Goal: Information Seeking & Learning: Learn about a topic

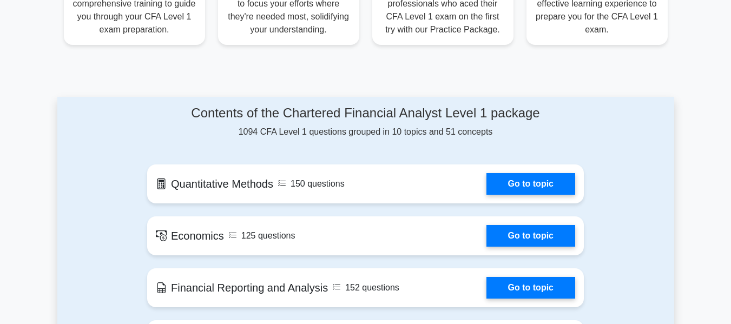
scroll to position [433, 0]
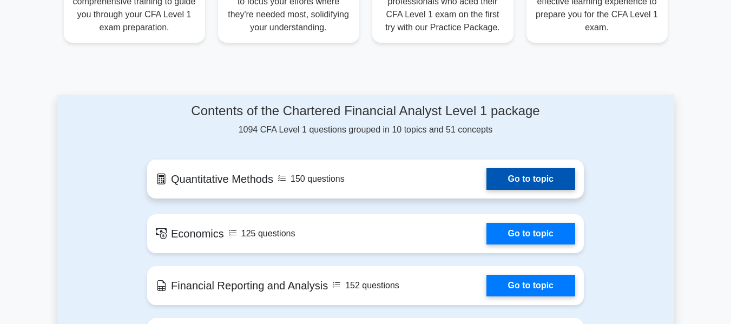
click at [496, 170] on link "Go to topic" at bounding box center [530, 179] width 89 height 22
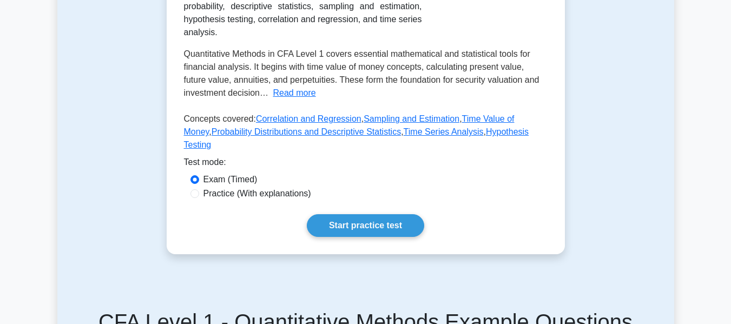
scroll to position [271, 0]
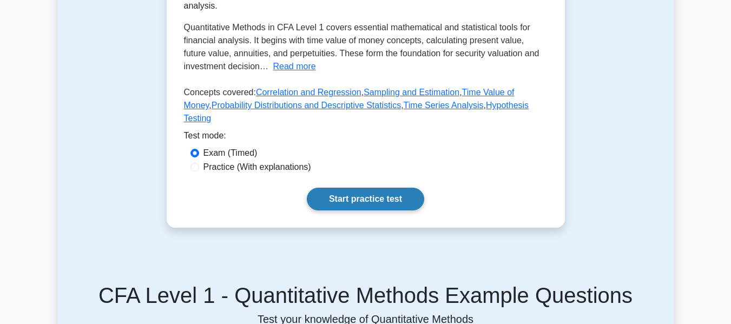
click at [380, 207] on link "Start practice test" at bounding box center [365, 199] width 117 height 23
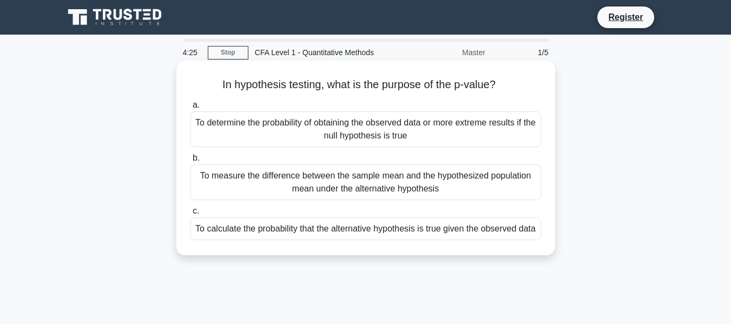
click at [260, 236] on div "To calculate the probability that the alternative hypothesis is true given the …" at bounding box center [365, 229] width 351 height 23
click at [236, 240] on div "To calculate the probability that the alternative hypothesis is true given the …" at bounding box center [365, 229] width 351 height 23
click at [190, 215] on input "c. To calculate the probability that the alternative hypothesis is true given t…" at bounding box center [190, 211] width 0 height 7
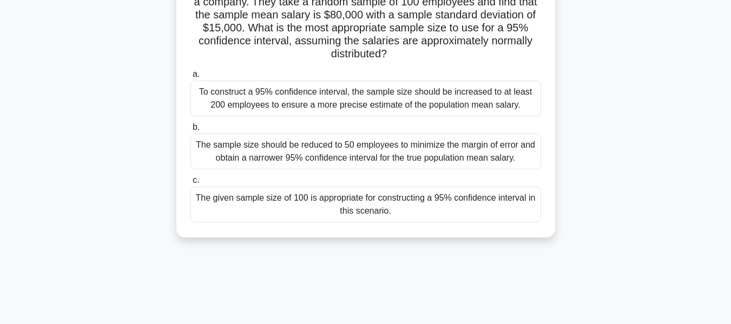
scroll to position [108, 0]
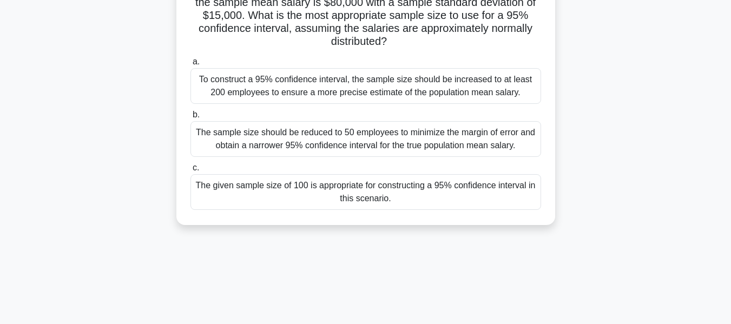
click at [299, 194] on div "The given sample size of 100 is appropriate for constructing a 95% confidence i…" at bounding box center [365, 192] width 351 height 36
click at [190, 172] on input "c. The given sample size of 100 is appropriate for constructing a 95% confidenc…" at bounding box center [190, 167] width 0 height 7
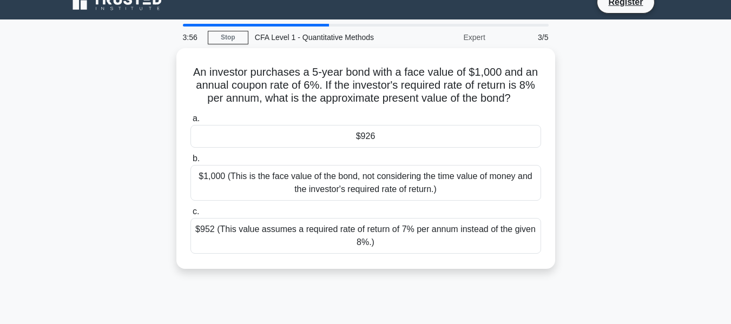
scroll to position [0, 0]
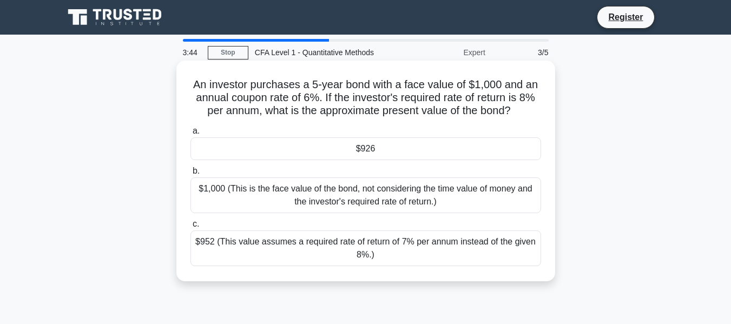
click at [318, 152] on div "$926" at bounding box center [365, 148] width 351 height 23
click at [190, 135] on input "a. $926" at bounding box center [190, 131] width 0 height 7
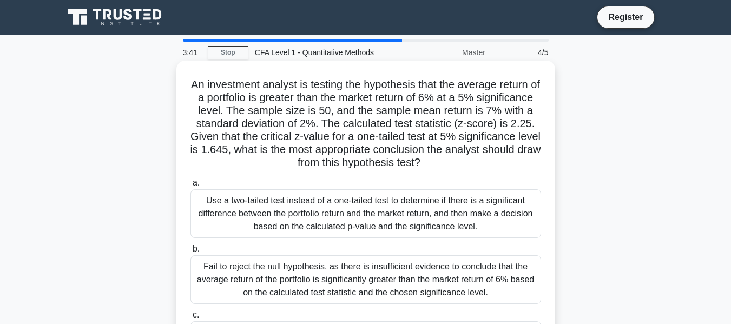
click at [256, 259] on div "Fail to reject the null hypothesis, as there is insufficient evidence to conclu…" at bounding box center [365, 279] width 351 height 49
click at [190, 253] on input "b. Fail to reject the null hypothesis, as there is insufficient evidence to con…" at bounding box center [190, 249] width 0 height 7
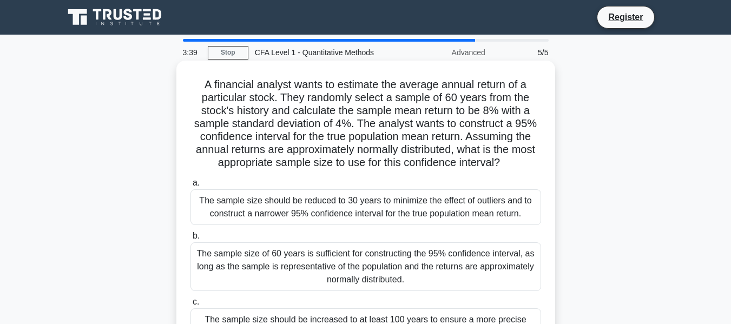
click at [269, 209] on div "The sample size should be reduced to 30 years to minimize the effect of outlier…" at bounding box center [365, 207] width 351 height 36
click at [190, 187] on input "a. The sample size should be reduced to 30 years to minimize the effect of outl…" at bounding box center [190, 183] width 0 height 7
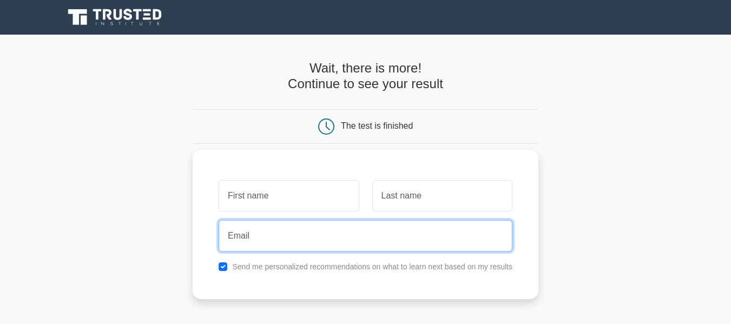
click at [282, 235] on input "email" at bounding box center [366, 235] width 294 height 31
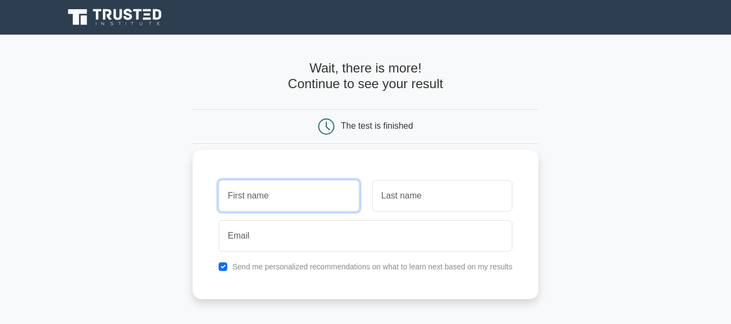
click at [246, 192] on input "text" at bounding box center [289, 195] width 140 height 31
type input "Adjani"
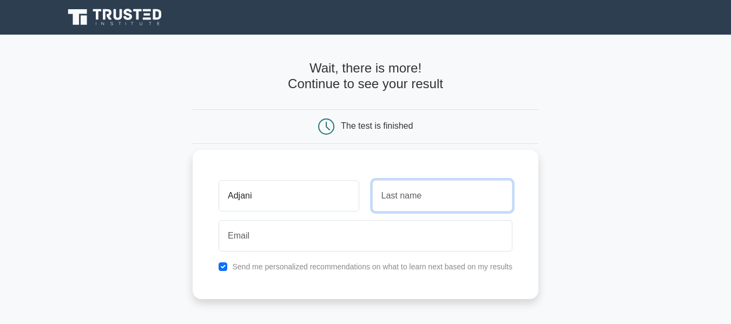
click at [385, 196] on input "text" at bounding box center [442, 195] width 140 height 31
drag, startPoint x: 392, startPoint y: 194, endPoint x: 397, endPoint y: 199, distance: 6.9
click at [392, 195] on input "pspi" at bounding box center [442, 195] width 140 height 31
type input "papi"
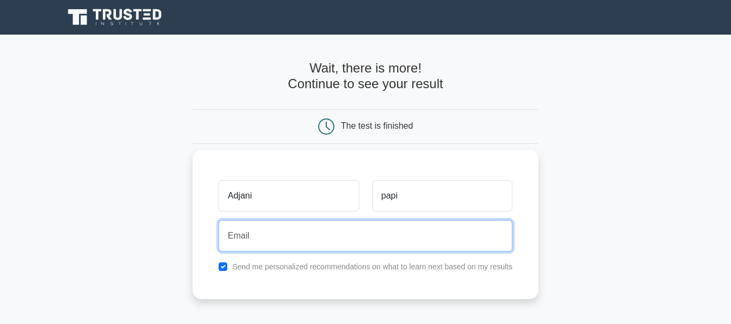
click at [256, 234] on input "email" at bounding box center [366, 235] width 294 height 31
type input "adjanipapi@gmail.com"
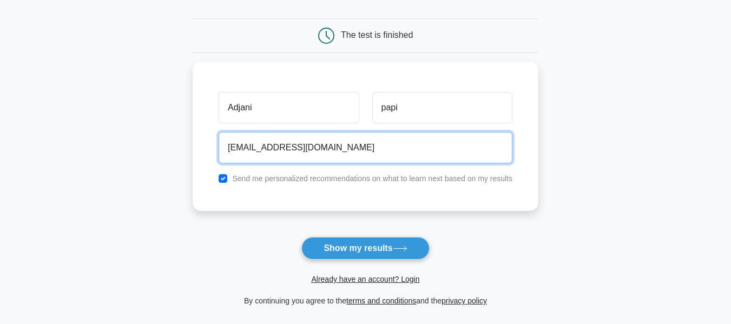
scroll to position [108, 0]
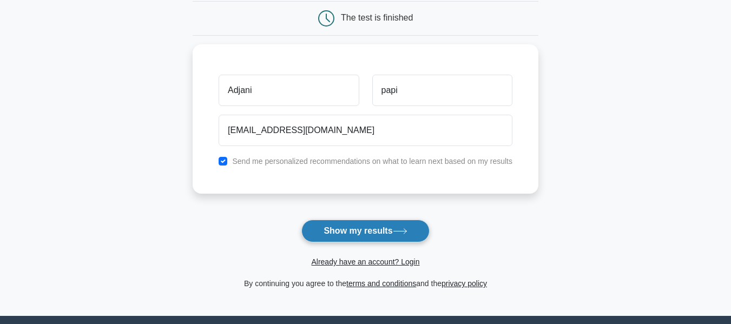
click at [358, 231] on button "Show my results" at bounding box center [365, 231] width 128 height 23
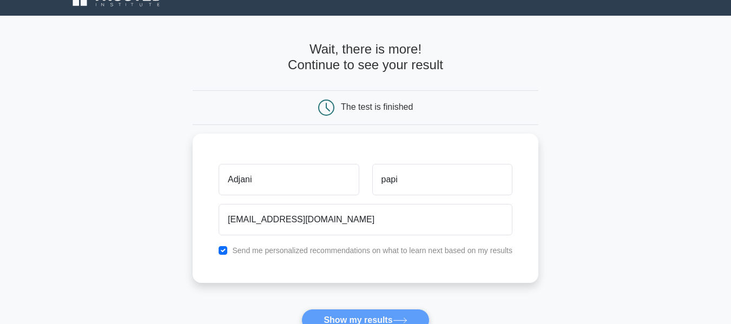
scroll to position [0, 0]
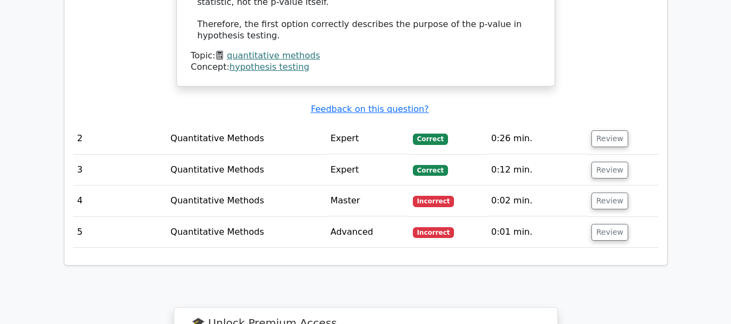
scroll to position [1245, 0]
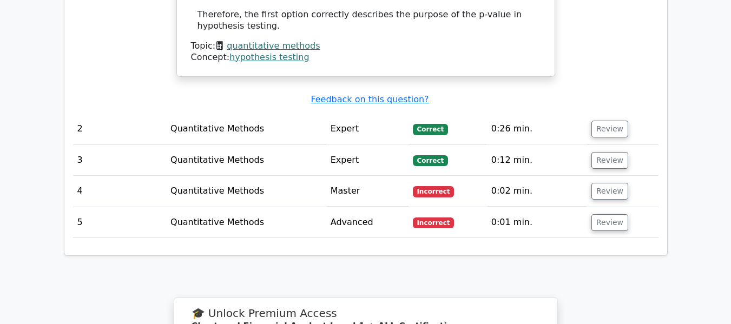
click at [285, 114] on td "Quantitative Methods" at bounding box center [246, 129] width 160 height 31
click at [292, 114] on td "Quantitative Methods" at bounding box center [246, 129] width 160 height 31
click at [605, 121] on button "Review" at bounding box center [609, 129] width 37 height 17
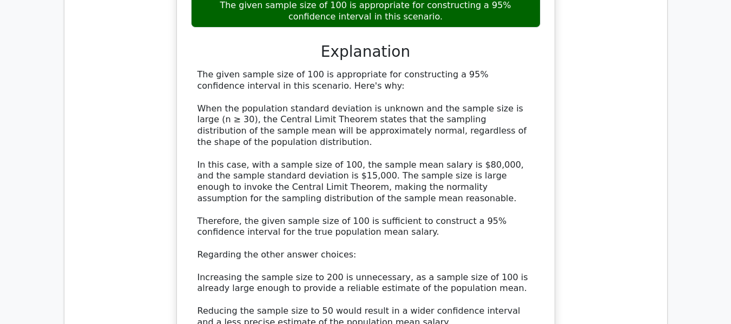
scroll to position [1786, 0]
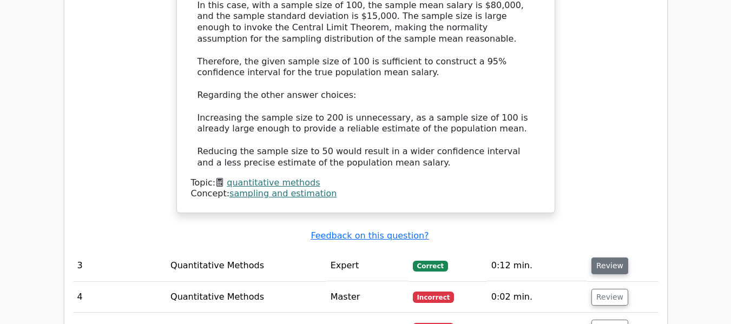
click at [597, 258] on button "Review" at bounding box center [609, 266] width 37 height 17
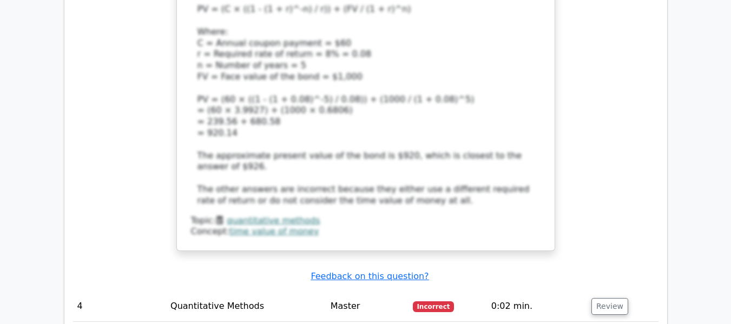
scroll to position [2435, 0]
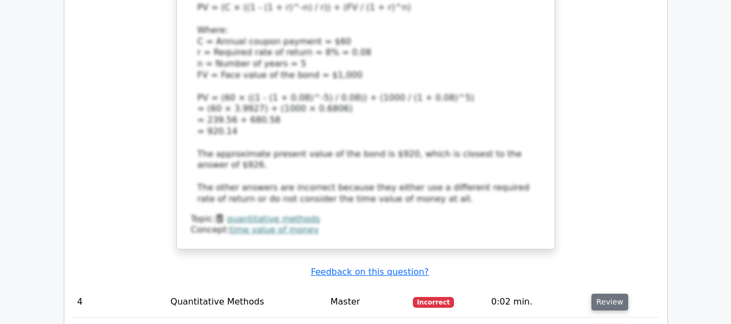
click at [601, 294] on button "Review" at bounding box center [609, 302] width 37 height 17
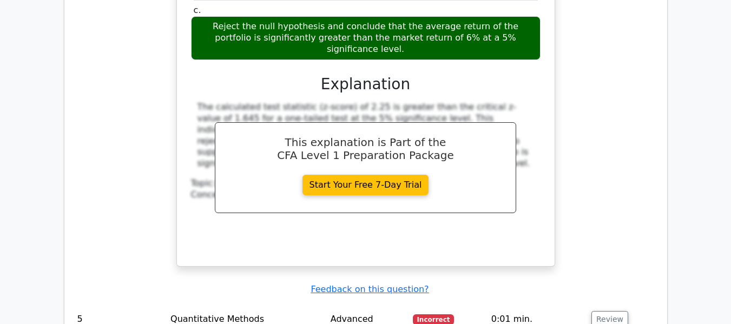
scroll to position [3084, 0]
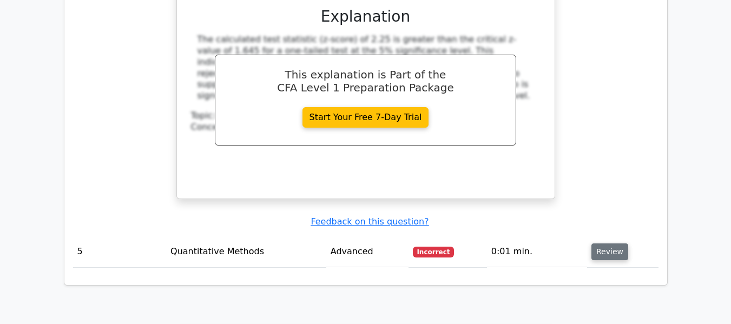
click at [613, 244] on button "Review" at bounding box center [609, 252] width 37 height 17
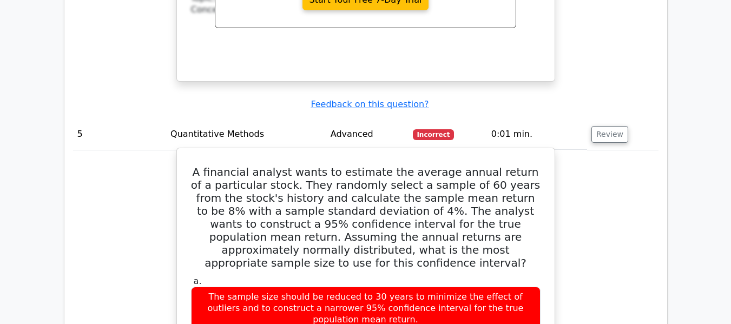
scroll to position [3193, 0]
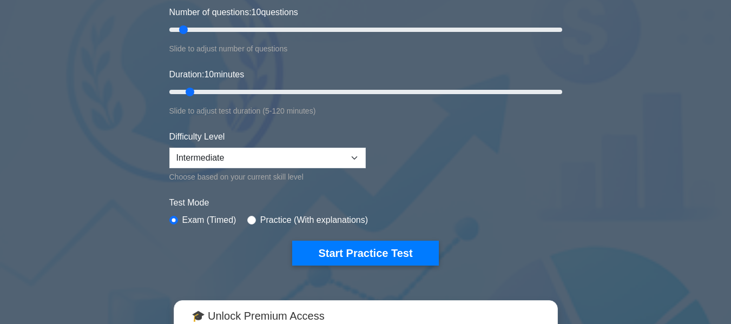
scroll to position [216, 0]
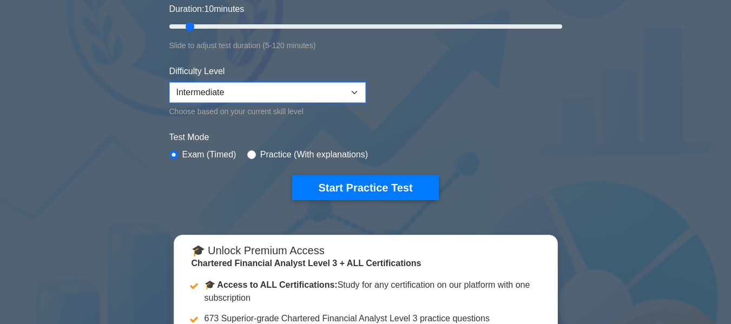
click at [357, 90] on select "Beginner Intermediate Expert" at bounding box center [267, 92] width 196 height 21
select select "expert"
click at [169, 82] on select "Beginner Intermediate Expert" at bounding box center [267, 92] width 196 height 21
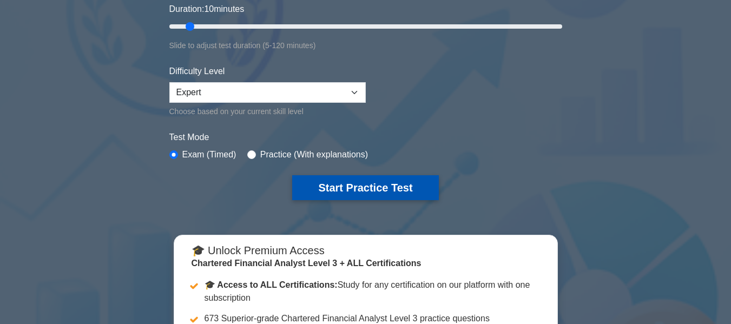
click at [343, 191] on button "Start Practice Test" at bounding box center [365, 187] width 146 height 25
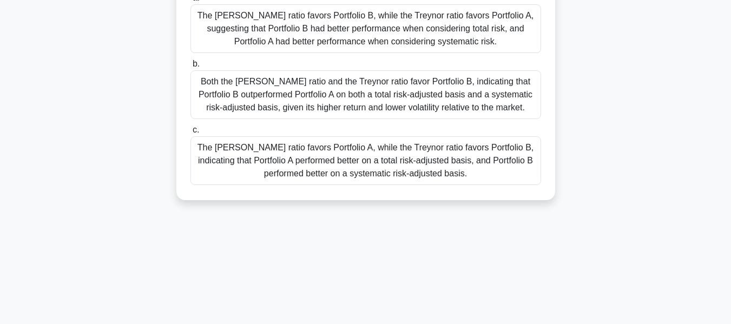
scroll to position [216, 0]
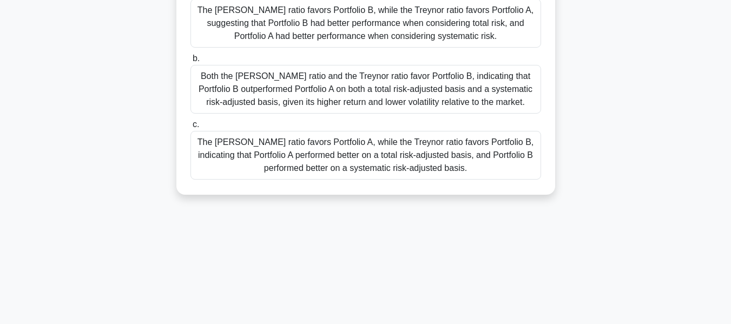
click at [312, 149] on div "The [PERSON_NAME] ratio favors Portfolio A, while the Treynor ratio favors Port…" at bounding box center [365, 155] width 351 height 49
click at [190, 128] on input "c. The [PERSON_NAME] ratio favors Portfolio A, while the Treynor ratio favors P…" at bounding box center [190, 124] width 0 height 7
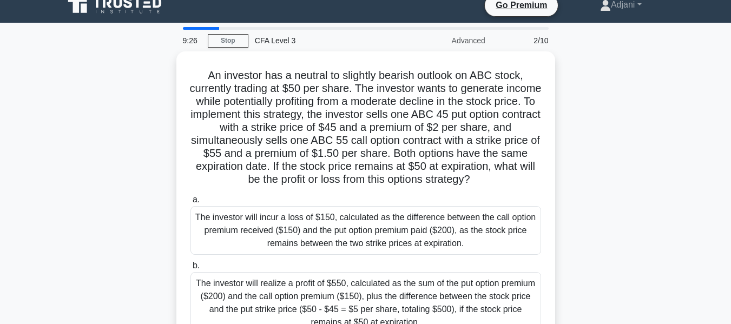
scroll to position [0, 0]
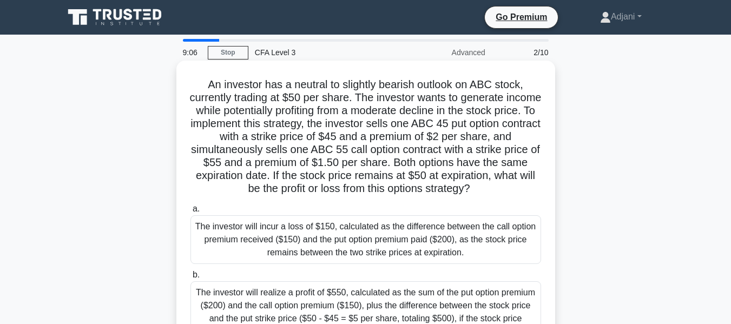
click at [325, 238] on div "The investor will incur a loss of $150, calculated as the difference between th…" at bounding box center [365, 239] width 351 height 49
click at [190, 213] on input "a. The investor will incur a loss of $150, calculated as the difference between…" at bounding box center [190, 209] width 0 height 7
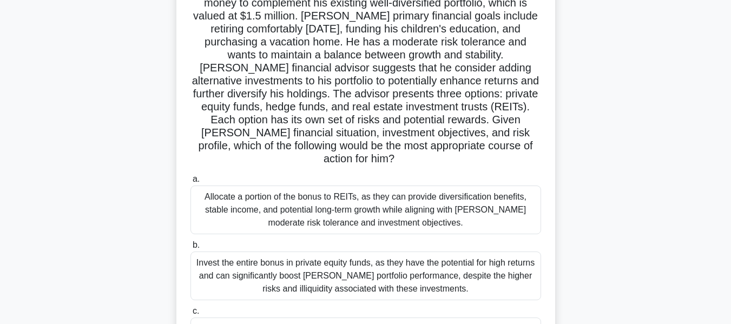
scroll to position [108, 0]
click at [356, 194] on div "Allocate a portion of the bonus to REITs, as they can provide diversification b…" at bounding box center [365, 209] width 351 height 49
click at [190, 182] on input "a. Allocate a portion of the bonus to REITs, as they can provide diversificatio…" at bounding box center [190, 178] width 0 height 7
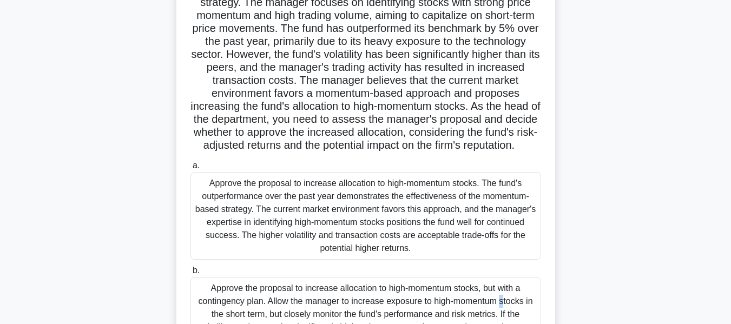
click at [376, 305] on div "Approve the proposal to increase allocation to high-momentum stocks, but with a…" at bounding box center [365, 321] width 351 height 88
click at [343, 297] on div "Approve the proposal to increase allocation to high-momentum stocks, but with a…" at bounding box center [365, 321] width 351 height 88
click at [190, 274] on input "b. Approve the proposal to increase allocation to high-momentum stocks, but wit…" at bounding box center [190, 270] width 0 height 7
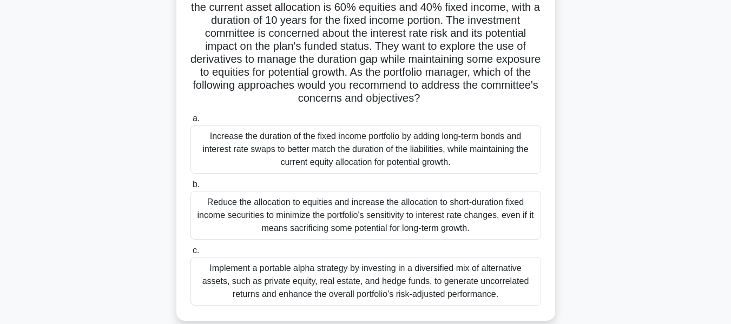
scroll to position [162, 0]
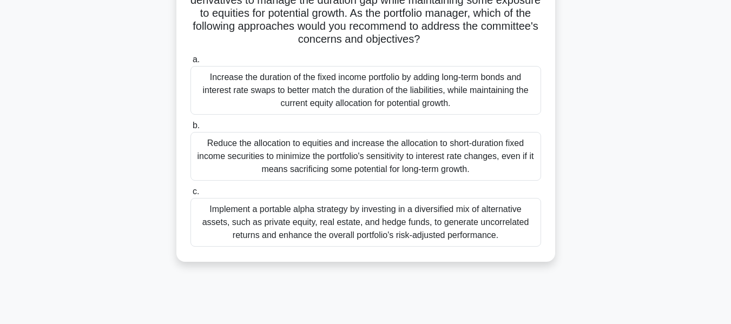
click at [346, 241] on div "Implement a portable alpha strategy by investing in a diversified mix of altern…" at bounding box center [365, 222] width 351 height 49
click at [190, 195] on input "c. Implement a portable alpha strategy by investing in a diversified mix of alt…" at bounding box center [190, 191] width 0 height 7
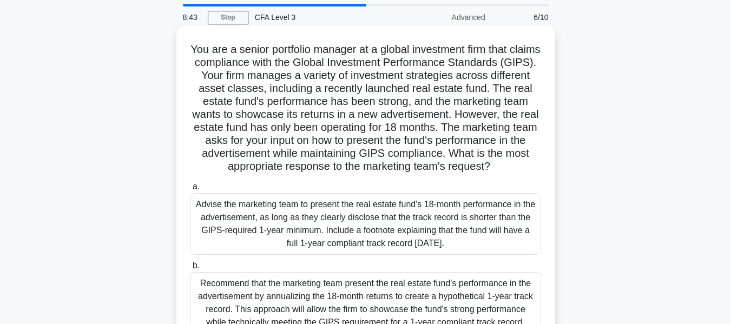
scroll to position [54, 0]
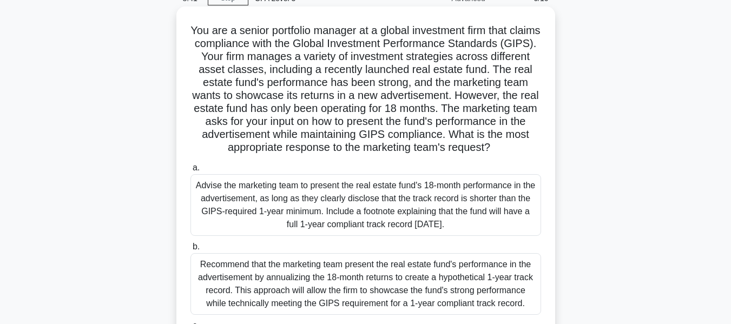
click at [354, 271] on div "Recommend that the marketing team present the real estate fund's performance in…" at bounding box center [365, 284] width 351 height 62
click at [190, 251] on input "b. Recommend that the marketing team present the real estate fund's performance…" at bounding box center [190, 247] width 0 height 7
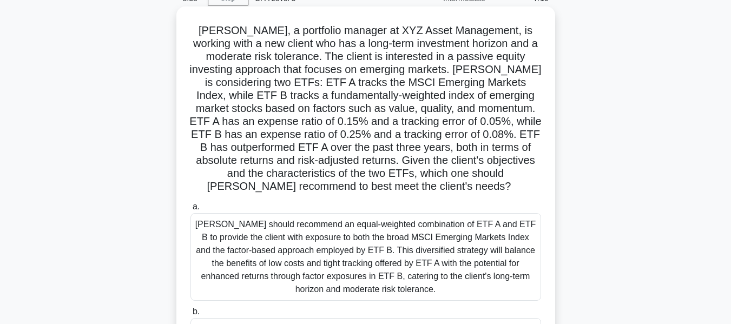
scroll to position [108, 0]
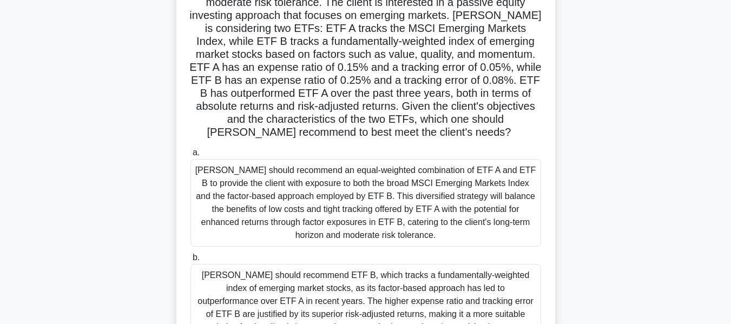
click at [247, 271] on div "[PERSON_NAME] should recommend ETF B, which tracks a fundamentally-weighted ind…" at bounding box center [365, 301] width 351 height 75
click at [190, 261] on input "b. [PERSON_NAME] should recommend ETF B, which tracks a fundamentally-weighted …" at bounding box center [190, 257] width 0 height 7
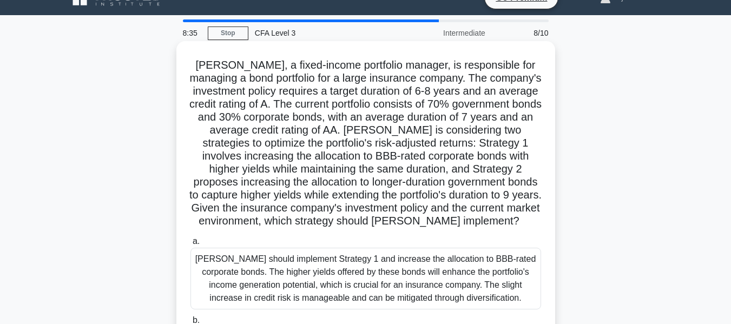
scroll to position [54, 0]
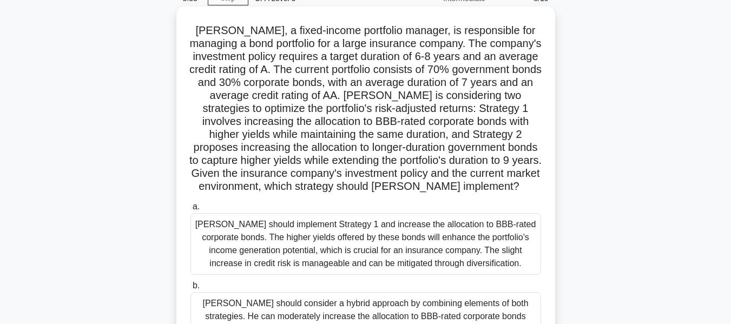
click at [262, 232] on div "[PERSON_NAME] should implement Strategy 1 and increase the allocation to BBB-ra…" at bounding box center [365, 244] width 351 height 62
click at [190, 210] on input "[PERSON_NAME] should implement Strategy 1 and increase the allocation to BBB-ra…" at bounding box center [190, 206] width 0 height 7
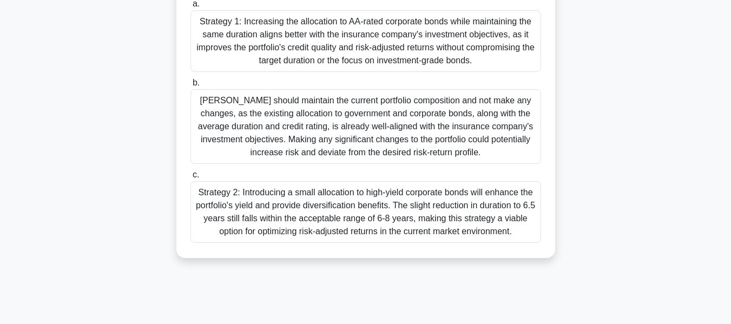
scroll to position [260, 0]
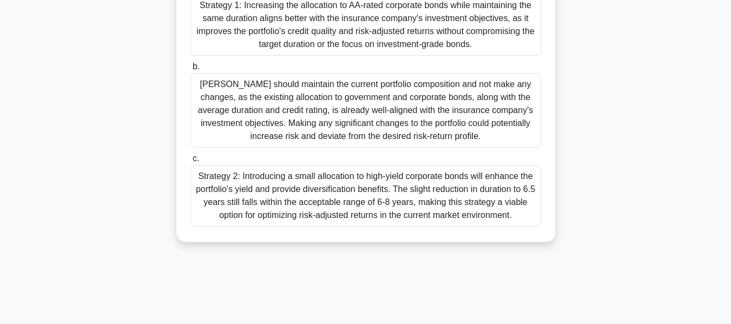
click at [266, 227] on div "Strategy 2: Introducing a small allocation to high-yield corporate bonds will e…" at bounding box center [365, 196] width 351 height 62
click at [190, 162] on input "c. Strategy 2: Introducing a small allocation to high-yield corporate bonds wil…" at bounding box center [190, 158] width 0 height 7
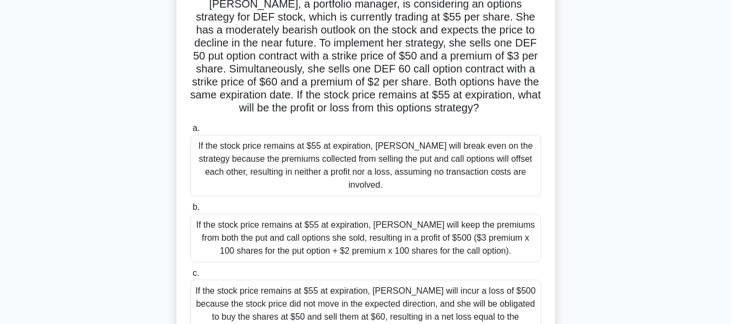
scroll to position [108, 0]
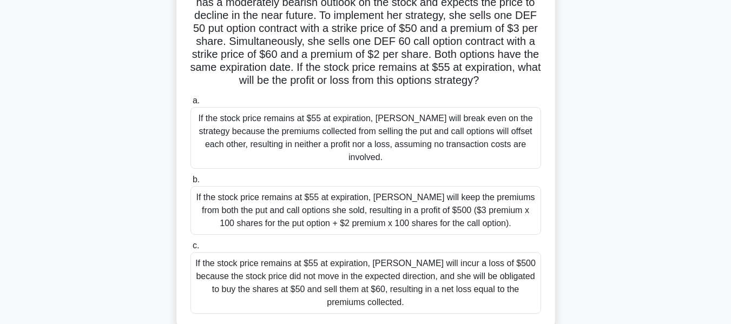
click at [270, 151] on div "If the stock price remains at $55 at expiration, Sarah will break even on the s…" at bounding box center [365, 138] width 351 height 62
click at [190, 104] on input "a. If the stock price remains at $55 at expiration, Sarah will break even on th…" at bounding box center [190, 100] width 0 height 7
